Goal: Information Seeking & Learning: Learn about a topic

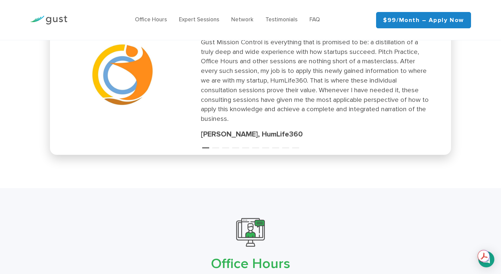
scroll to position [1019, 0]
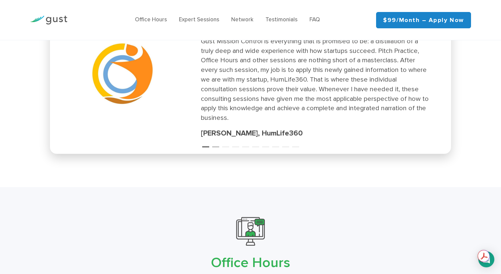
click at [215, 145] on button "2" at bounding box center [215, 143] width 7 height 7
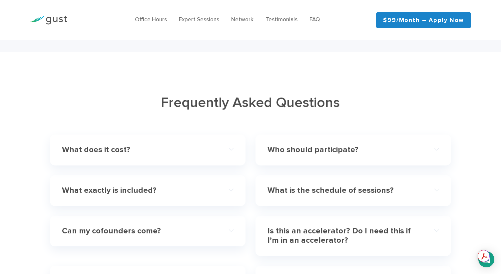
scroll to position [1947, 0]
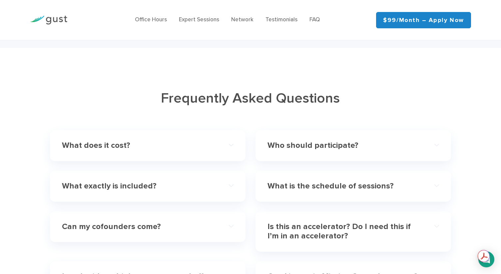
click at [273, 141] on h4 "Who should participate?" at bounding box center [344, 146] width 154 height 10
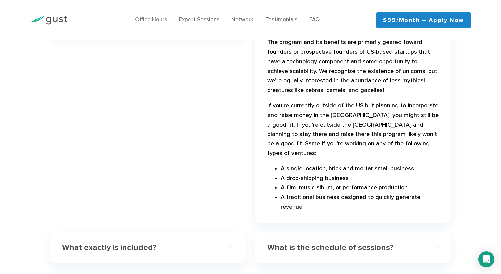
scroll to position [2073, 0]
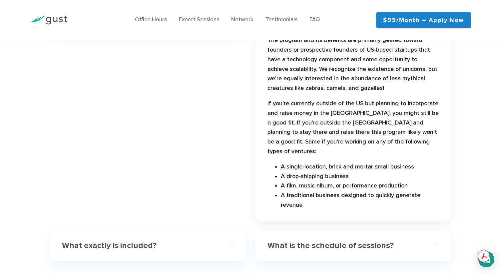
click at [168, 230] on div "What exactly is included? Access to regularly scheduled, virtual, deep-dive ses…" at bounding box center [147, 245] width 195 height 31
click at [168, 236] on div "What exactly is included?" at bounding box center [147, 246] width 171 height 20
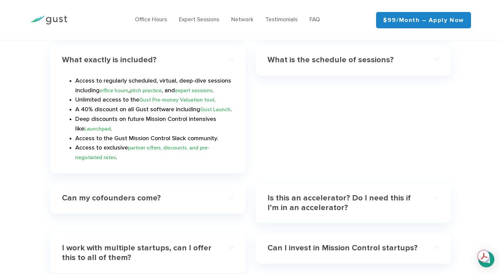
click at [157, 188] on div "Can my cofounders come?" at bounding box center [147, 198] width 171 height 20
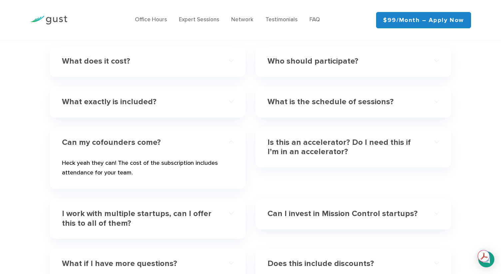
scroll to position [2020, 0]
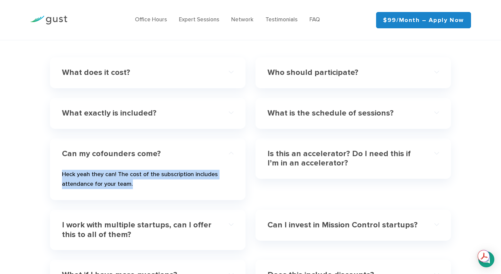
drag, startPoint x: 140, startPoint y: 163, endPoint x: 59, endPoint y: 151, distance: 81.4
click at [59, 151] on div "Can my cofounders come? Heck yeah they can! The cost of the subscription includ…" at bounding box center [147, 169] width 195 height 62
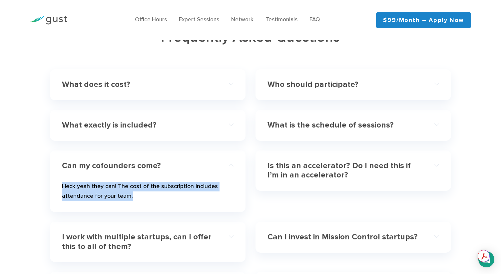
scroll to position [2008, 0]
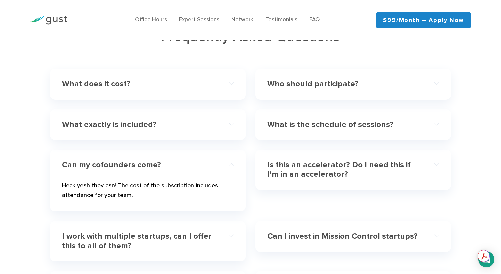
click at [161, 120] on h4 "What exactly is included?" at bounding box center [139, 125] width 154 height 10
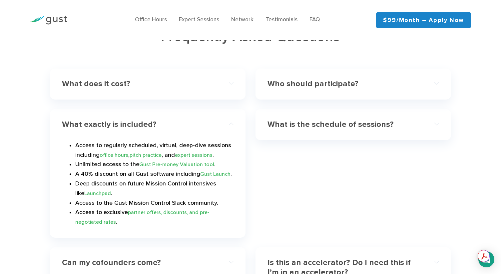
click at [79, 169] on li "A 40% discount on all Gust software including Gust Launch ." at bounding box center [154, 174] width 158 height 10
click at [213, 171] on link "Gust Launch" at bounding box center [215, 174] width 30 height 6
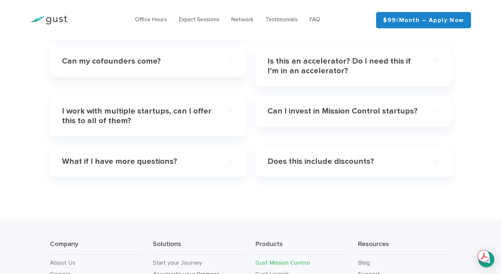
scroll to position [2198, 0]
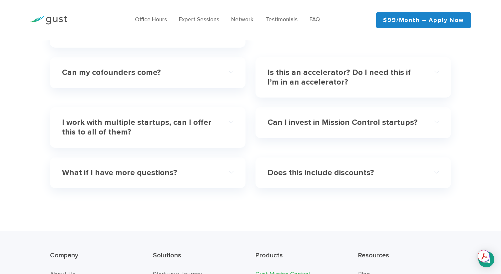
click at [318, 168] on h4 "Does this include discounts?" at bounding box center [344, 173] width 154 height 10
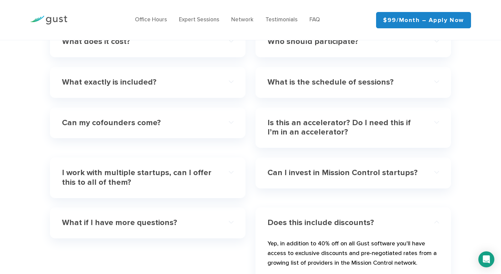
scroll to position [2051, 0]
click at [295, 77] on h4 "What is the schedule of sessions?" at bounding box center [344, 82] width 154 height 10
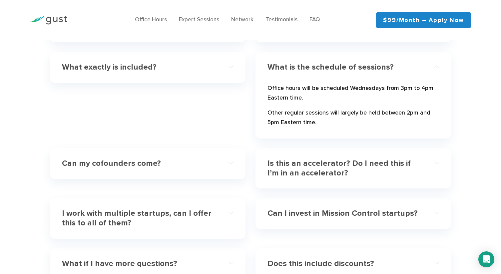
scroll to position [2067, 0]
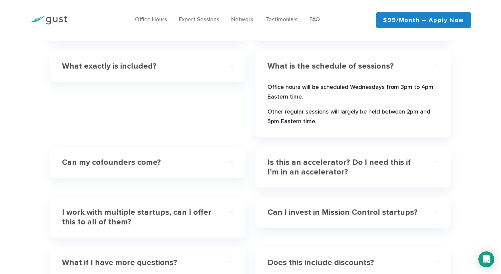
click at [175, 158] on h4 "Can my cofounders come?" at bounding box center [139, 163] width 154 height 10
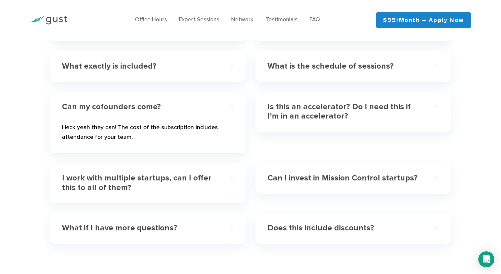
click at [172, 173] on h4 "I work with multiple startups, can I offer this to all of them?" at bounding box center [139, 182] width 154 height 19
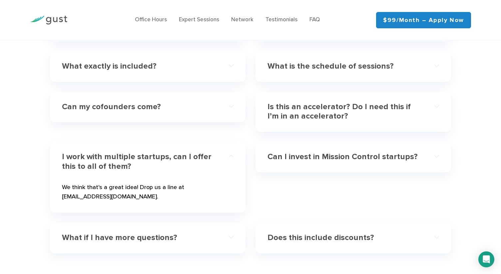
click at [289, 147] on div "Can I invest in Mission Control startups?" at bounding box center [352, 157] width 171 height 20
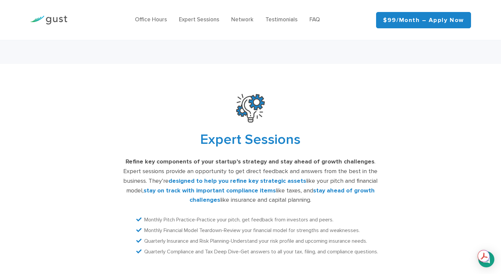
scroll to position [1340, 0]
